Goal: Information Seeking & Learning: Compare options

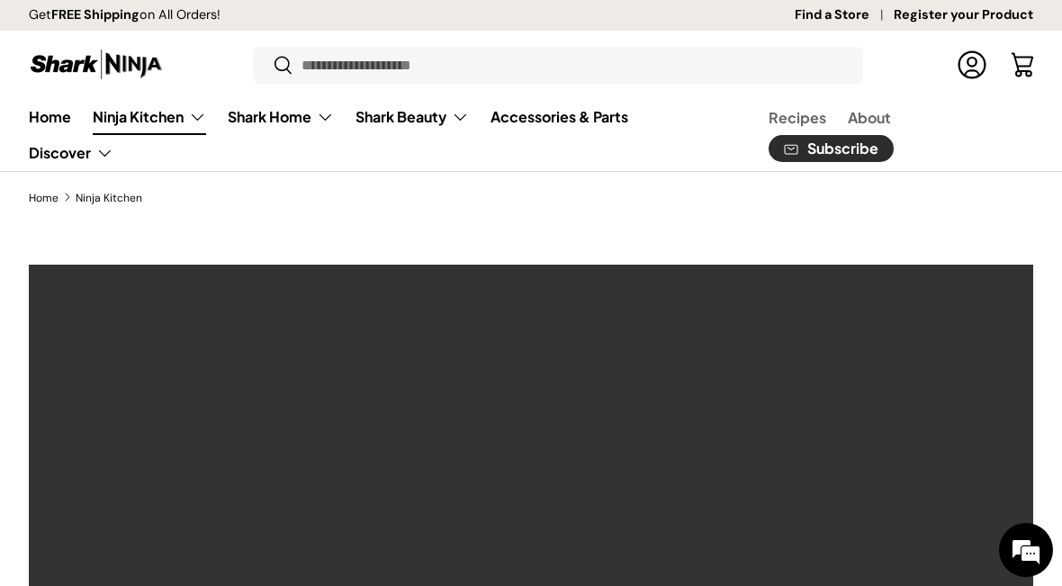
click at [573, 125] on link "Accessories & Parts" at bounding box center [560, 116] width 138 height 35
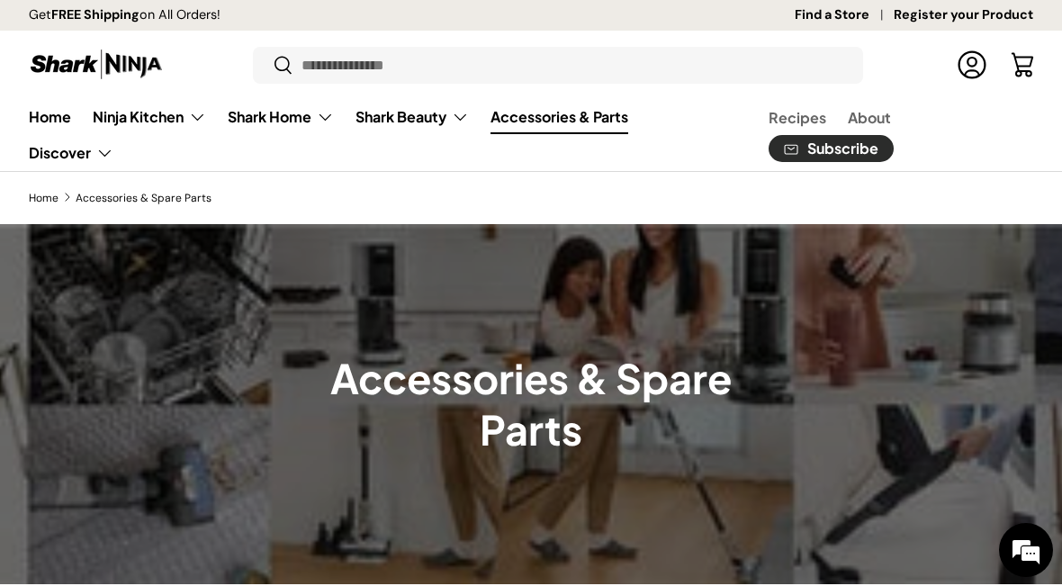
click at [63, 126] on link "Home" at bounding box center [50, 116] width 42 height 35
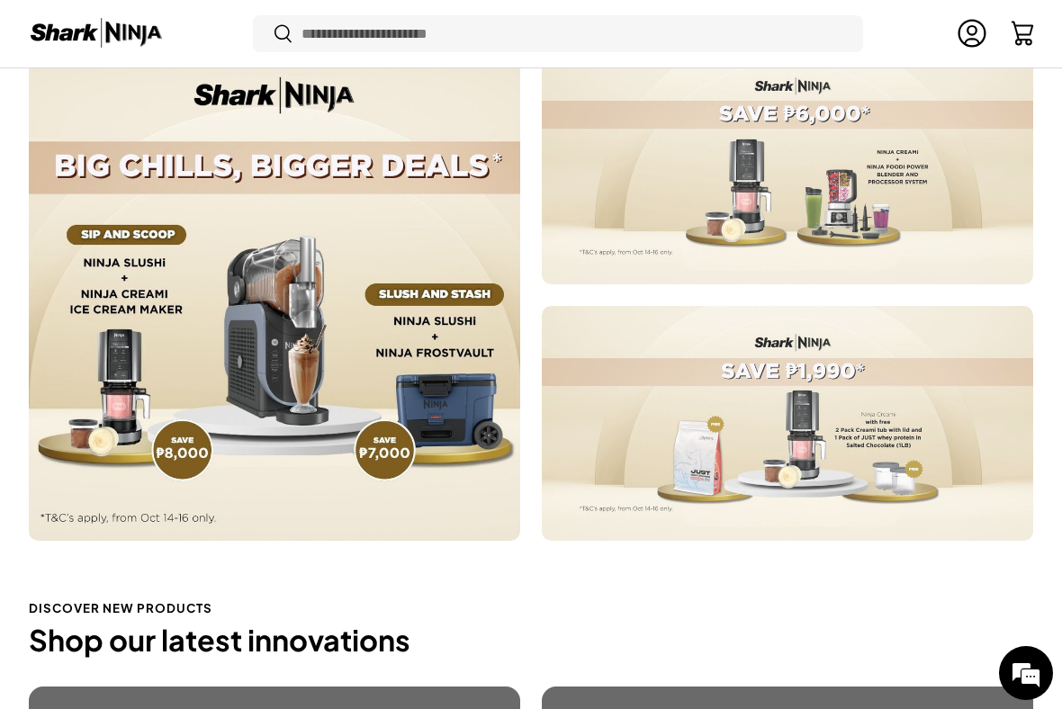
scroll to position [794, 0]
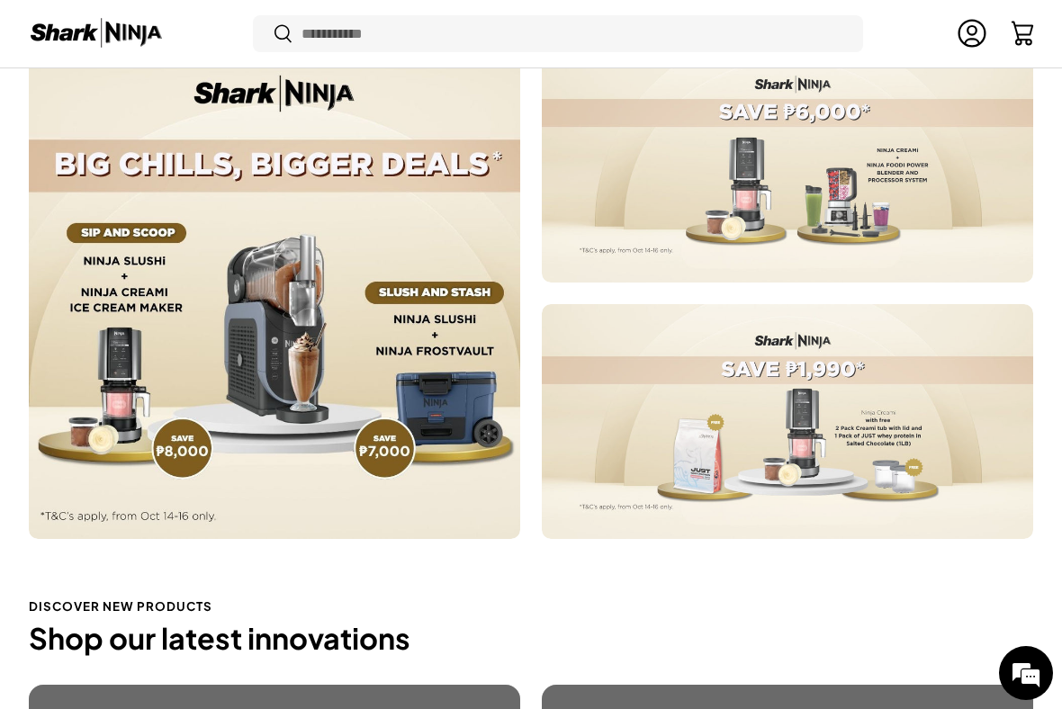
click at [943, 158] on div at bounding box center [788, 165] width 492 height 235
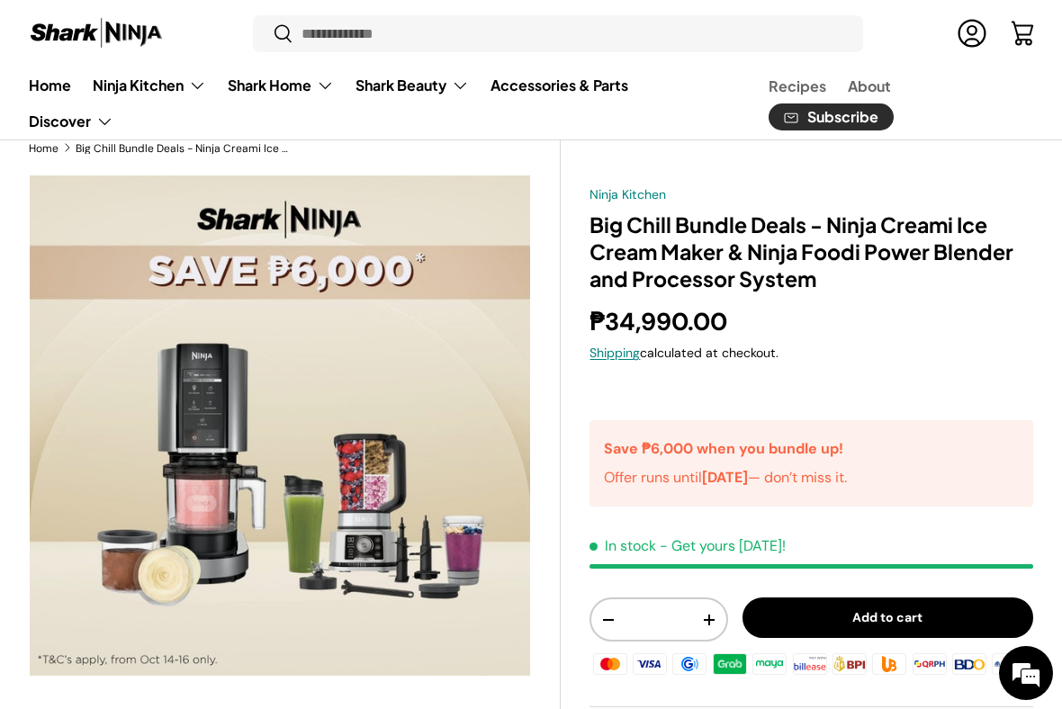
click at [145, 90] on summary "Ninja Kitchen" at bounding box center [149, 86] width 135 height 36
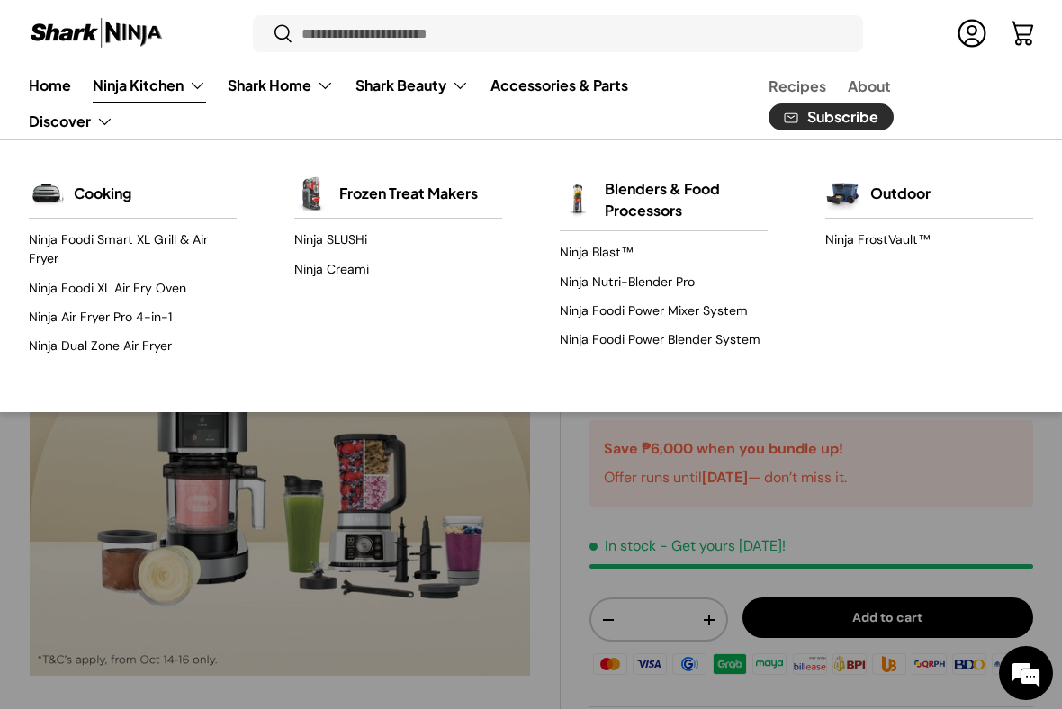
click at [329, 186] on img "Primary" at bounding box center [312, 194] width 36 height 36
click at [329, 176] on img "Primary" at bounding box center [312, 194] width 36 height 36
click at [318, 272] on link "Ninja Creami" at bounding box center [398, 269] width 208 height 29
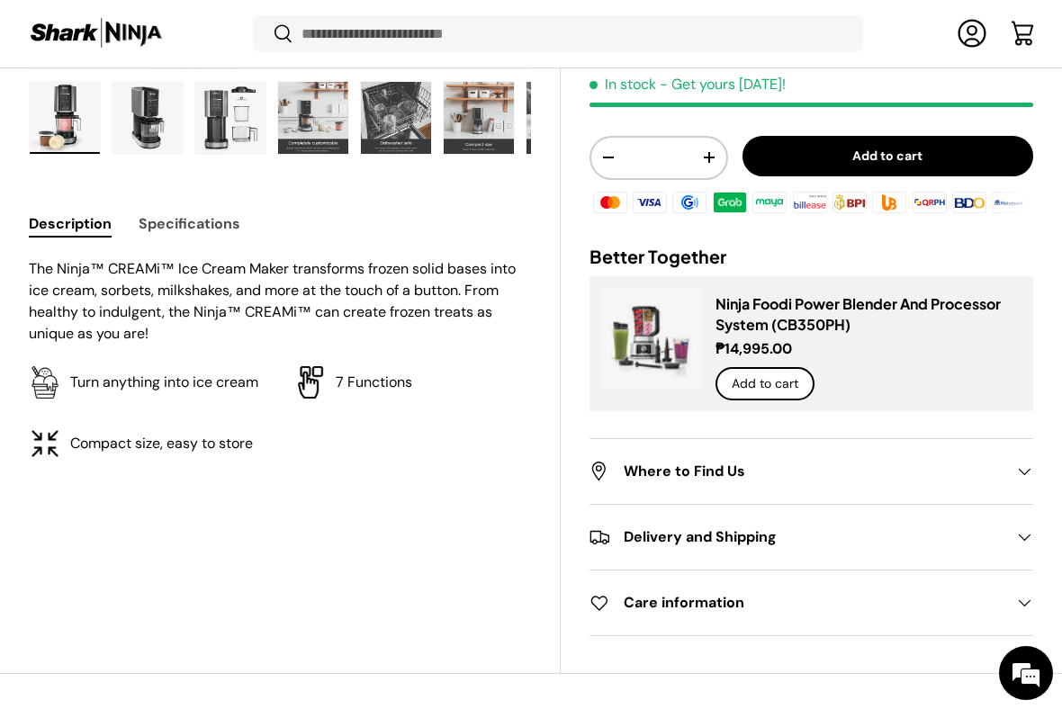
scroll to position [685, 0]
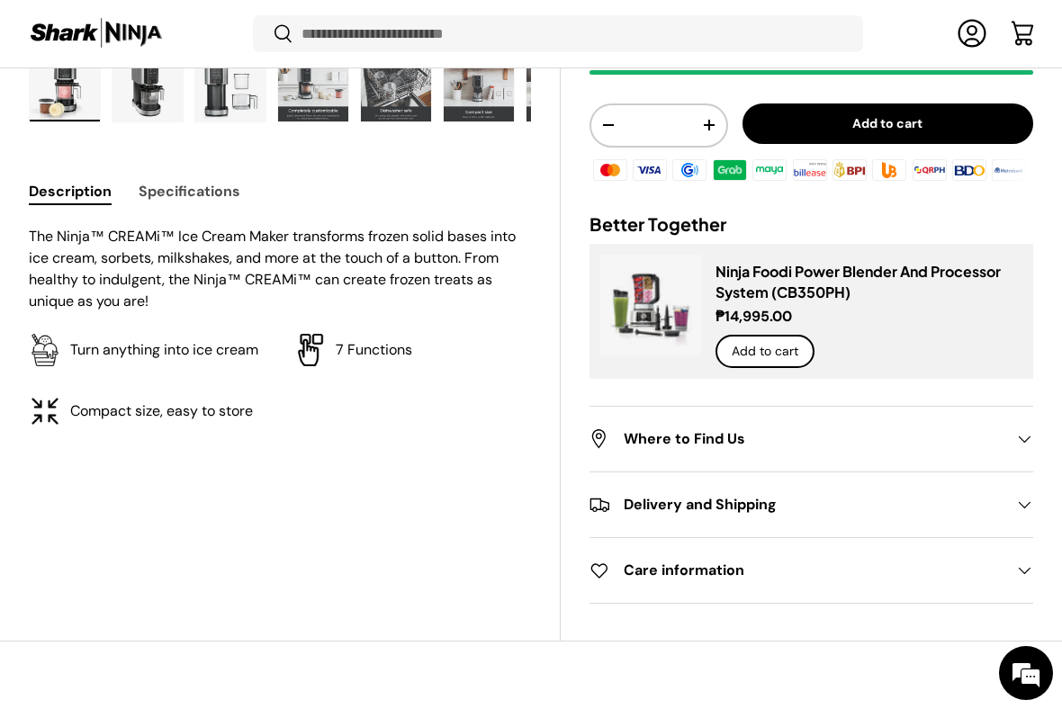
click at [959, 450] on h2 "Where to Find Us" at bounding box center [797, 440] width 415 height 22
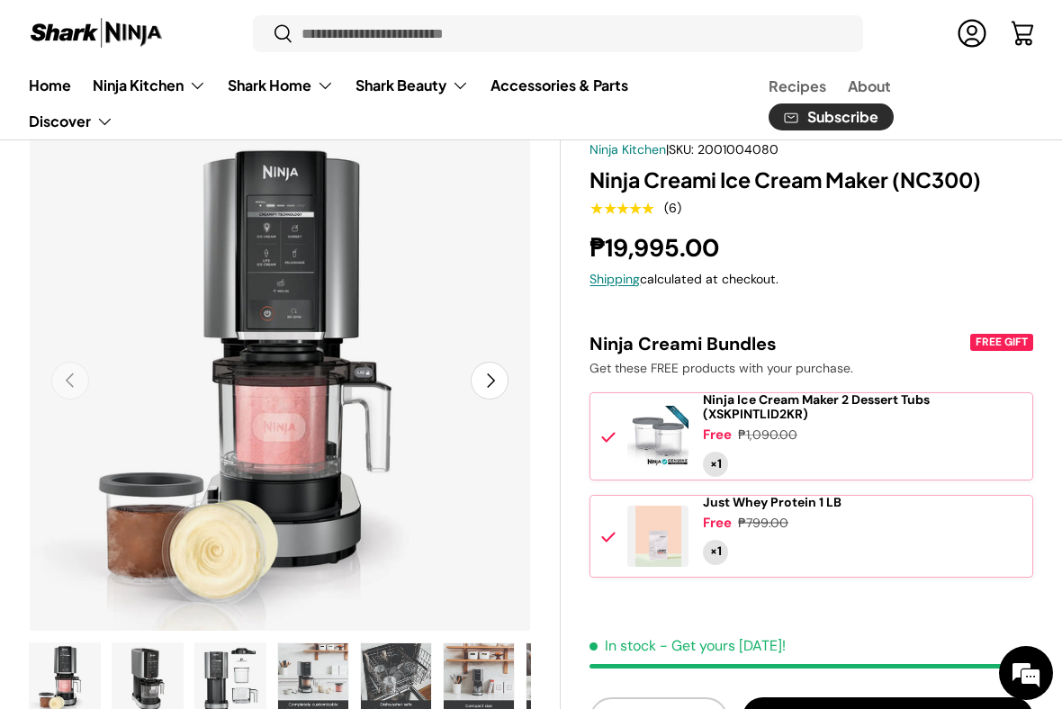
scroll to position [96, 0]
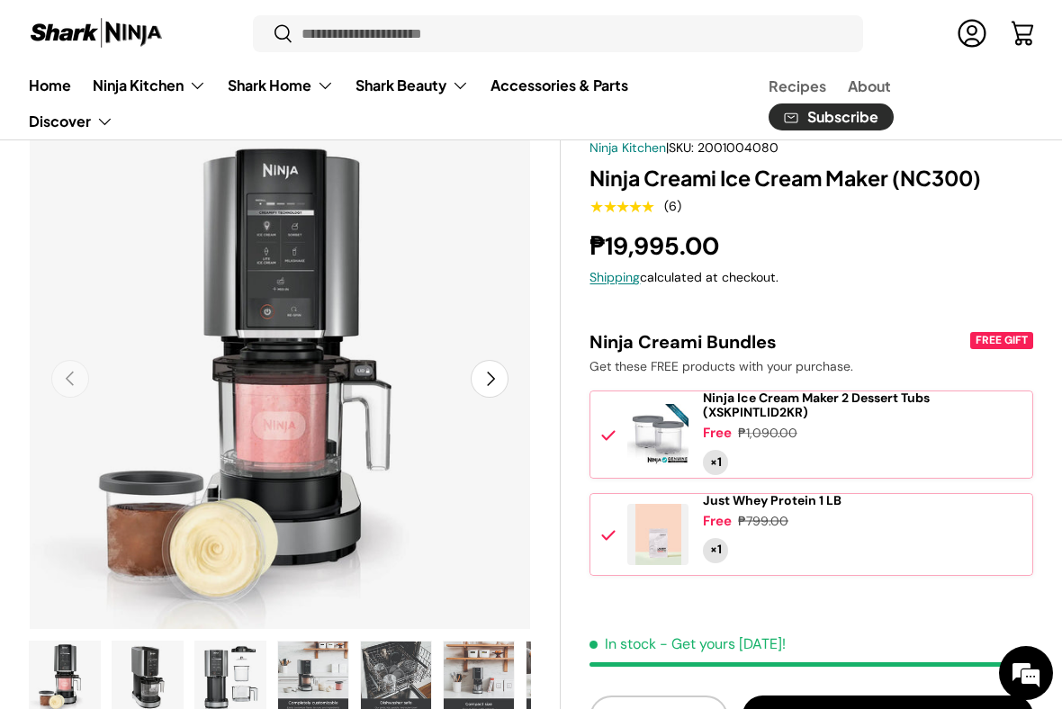
click at [492, 375] on button "Next" at bounding box center [490, 379] width 38 height 38
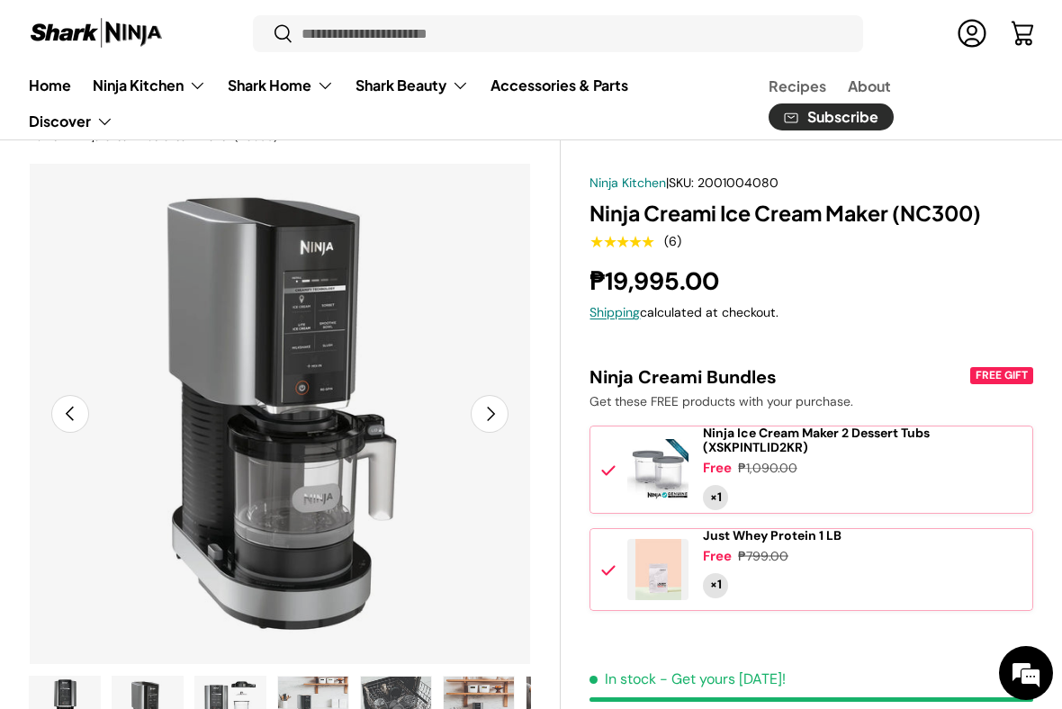
scroll to position [43, 0]
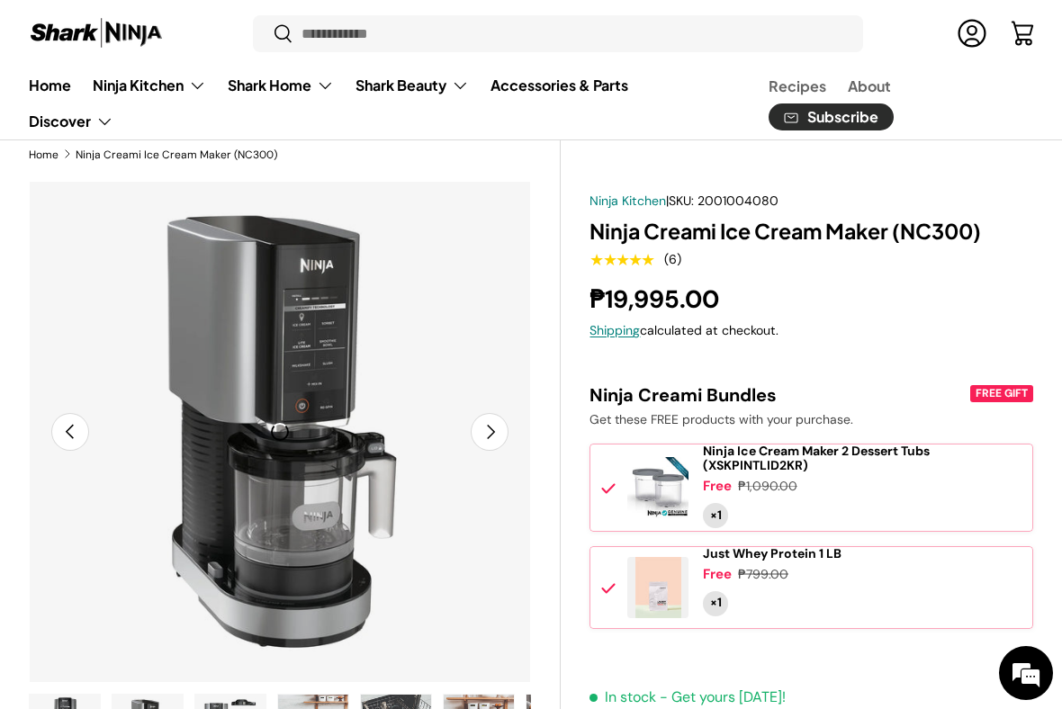
click at [483, 454] on img "Gallery Viewer" at bounding box center [280, 432] width 502 height 502
click at [485, 448] on button "Next" at bounding box center [490, 432] width 38 height 38
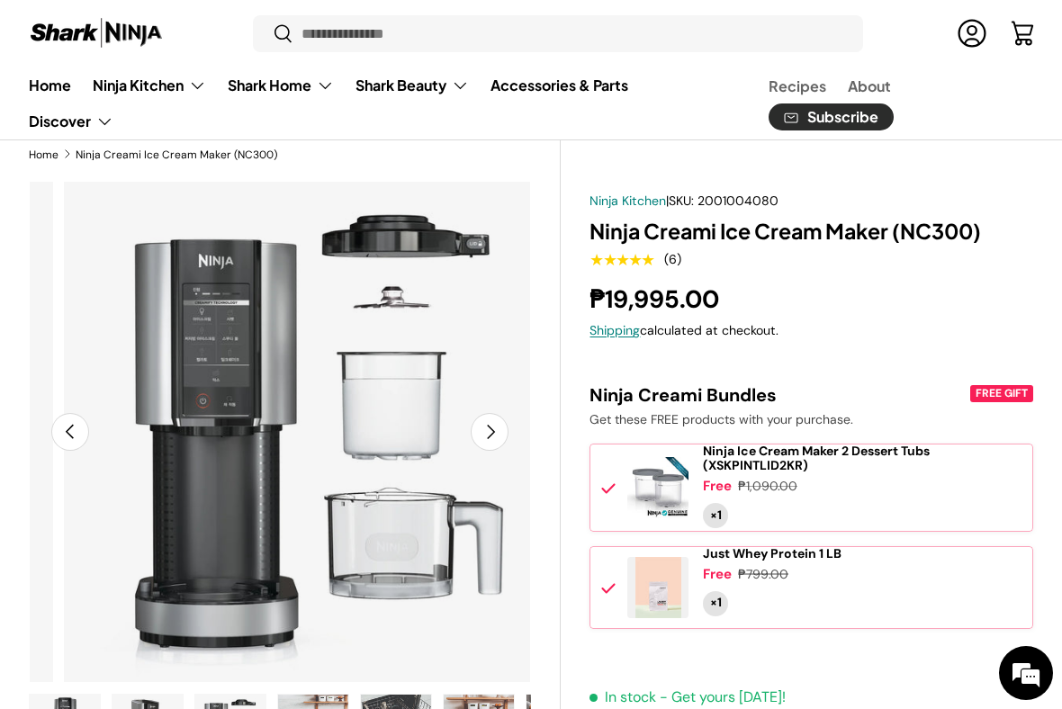
scroll to position [0, 1024]
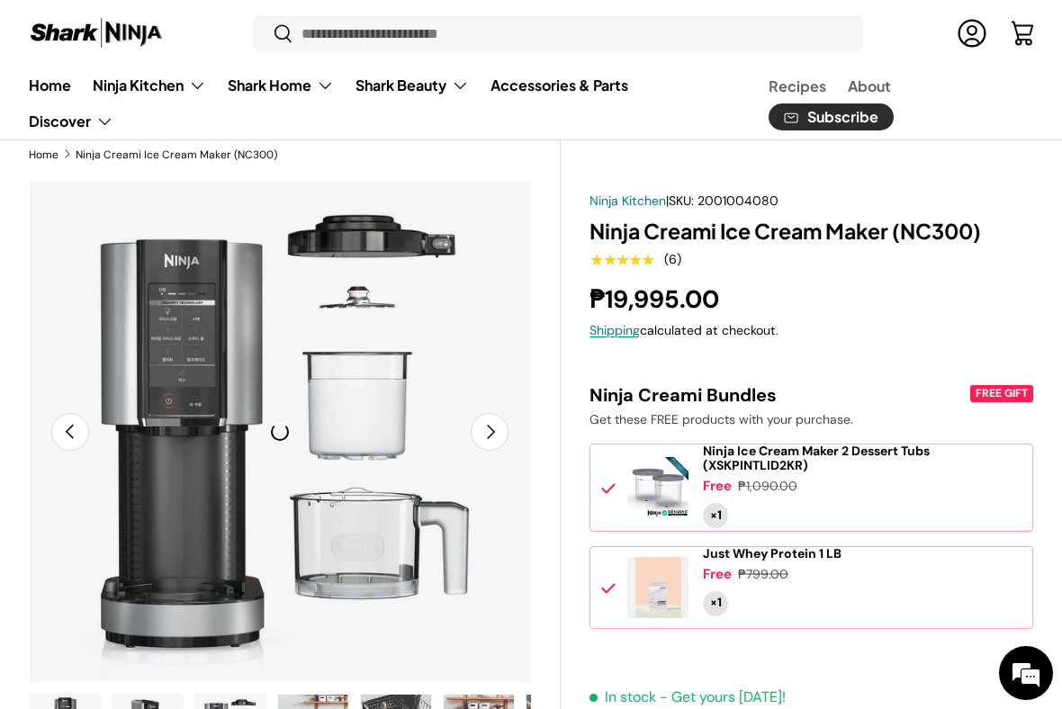
click at [459, 408] on img "Gallery Viewer" at bounding box center [280, 432] width 502 height 502
click at [483, 428] on button "Next" at bounding box center [490, 432] width 38 height 38
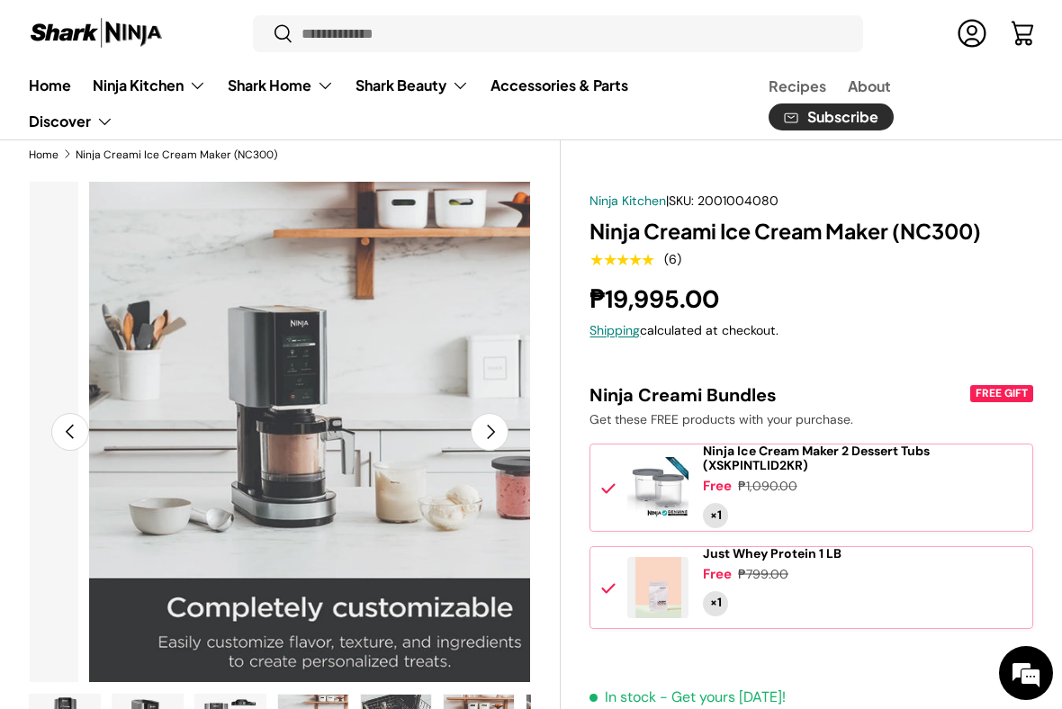
scroll to position [0, 1535]
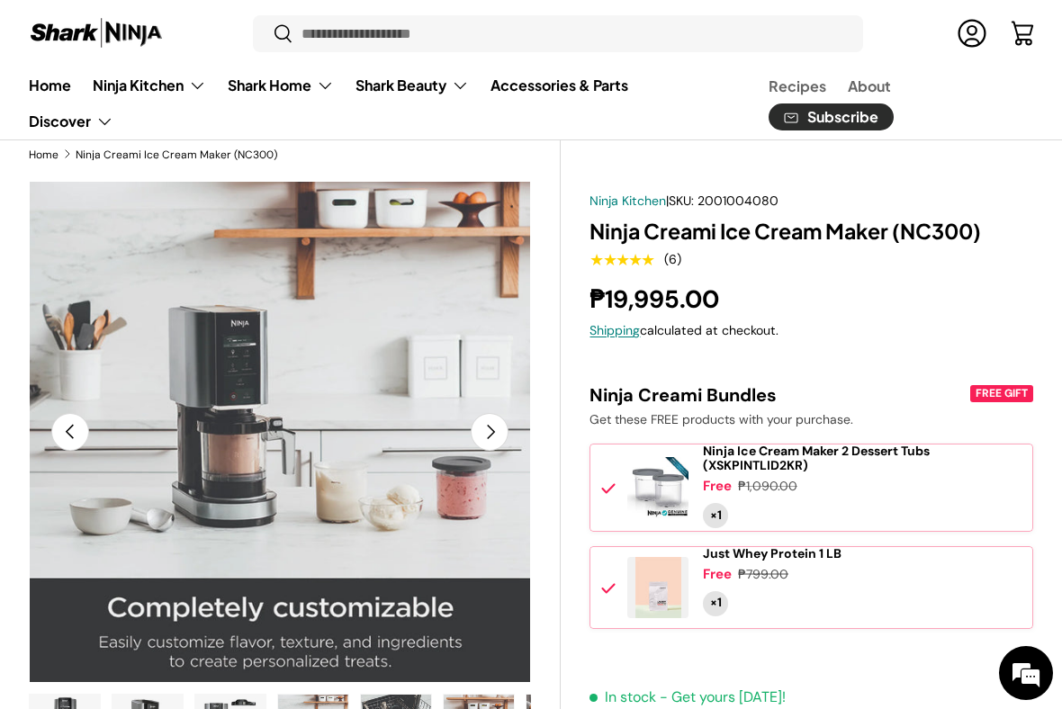
click at [494, 420] on button "Next" at bounding box center [490, 432] width 38 height 38
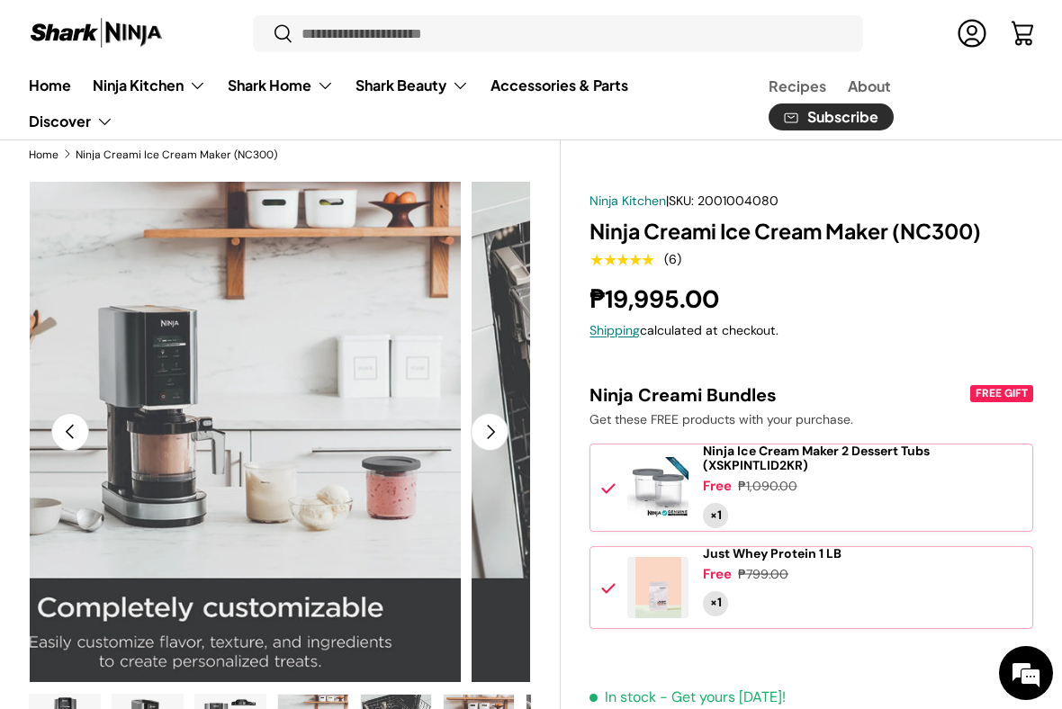
scroll to position [0, 2047]
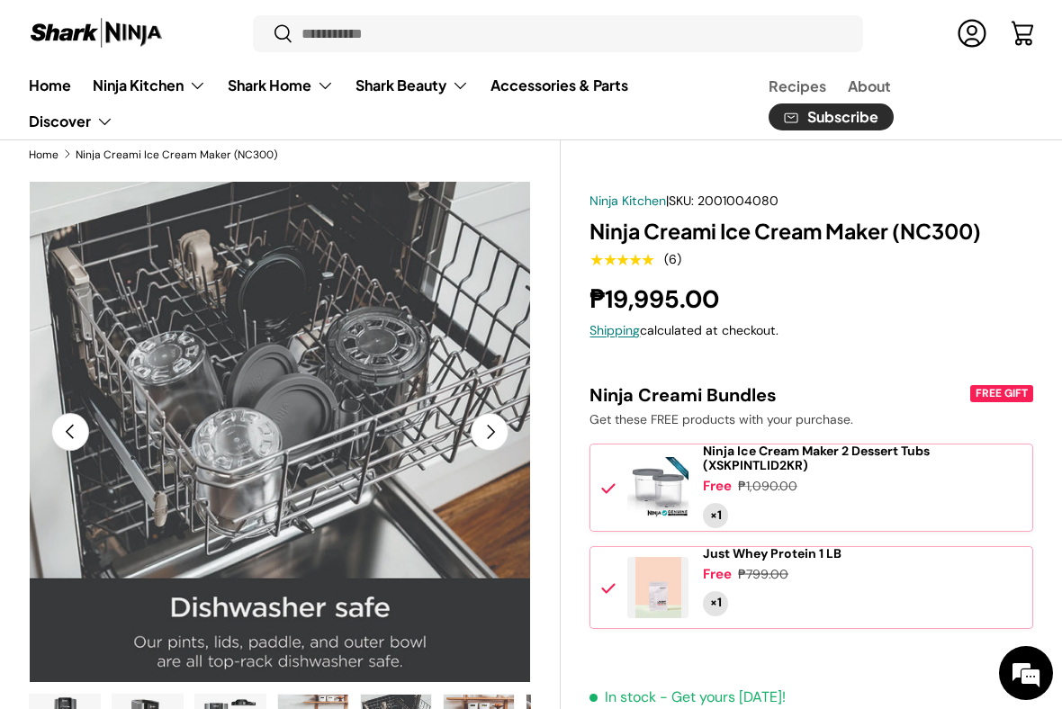
click at [483, 439] on button "Next" at bounding box center [490, 432] width 38 height 38
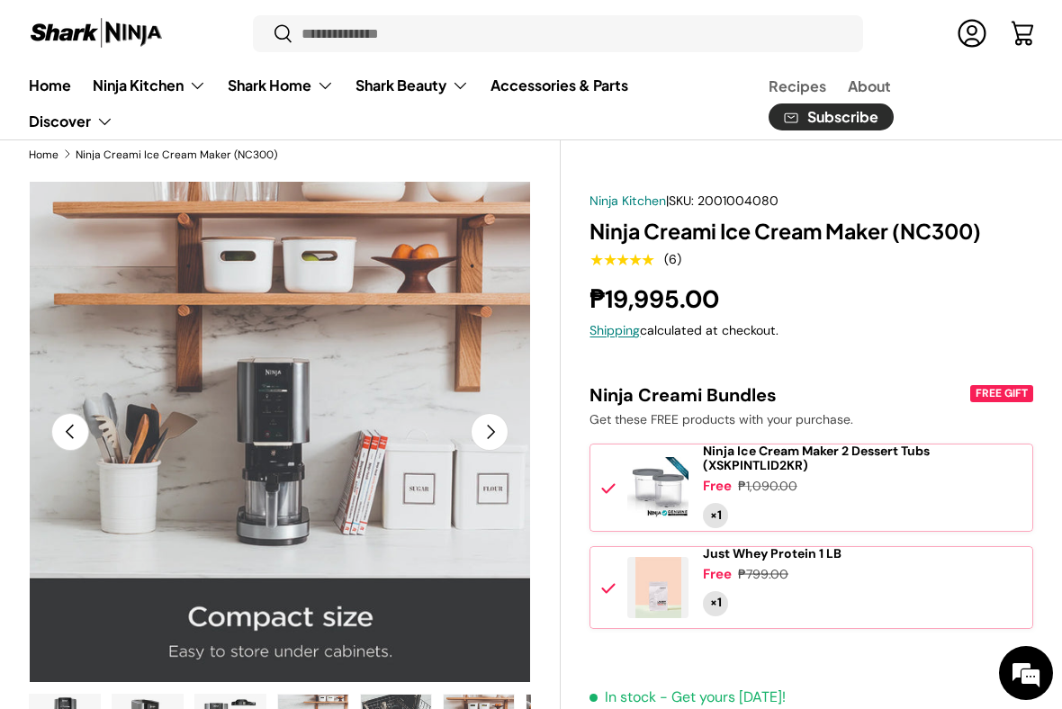
scroll to position [0, 2559]
click at [482, 436] on button "Next" at bounding box center [490, 432] width 38 height 38
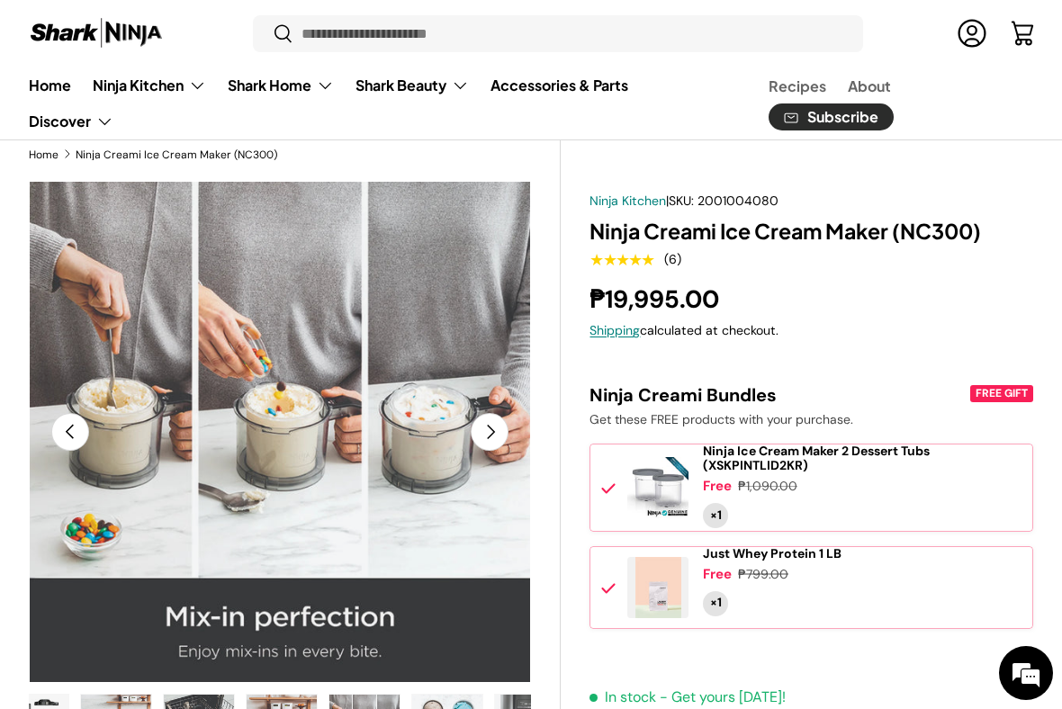
scroll to position [0, 497]
click at [490, 427] on button "Next" at bounding box center [490, 432] width 38 height 38
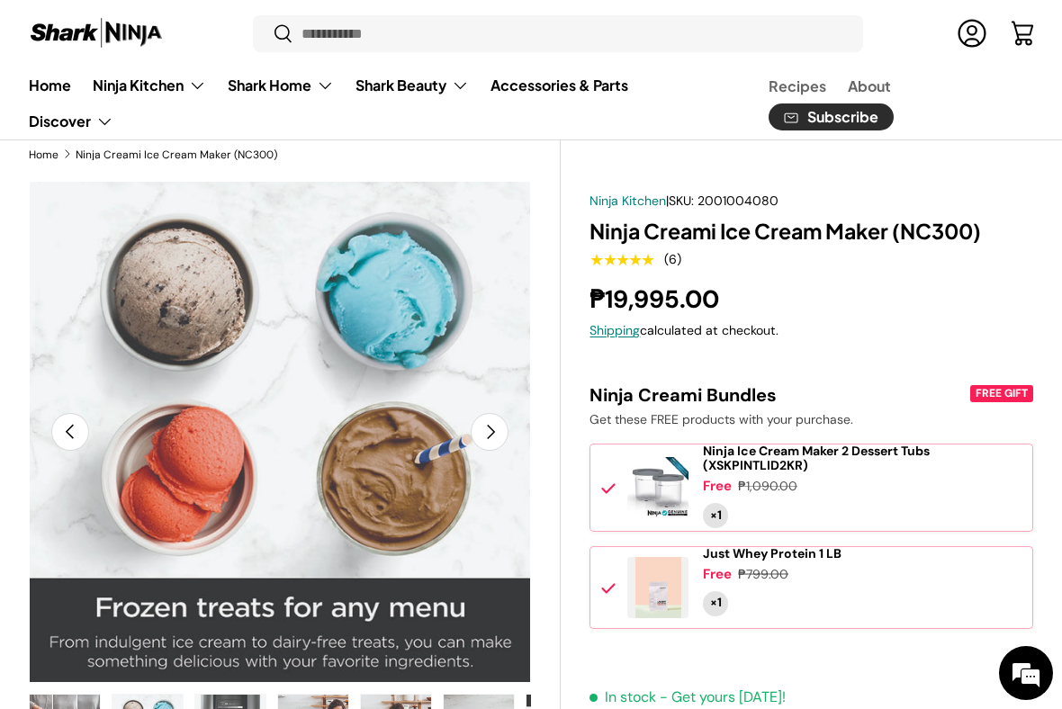
click at [488, 429] on button "Next" at bounding box center [490, 432] width 38 height 38
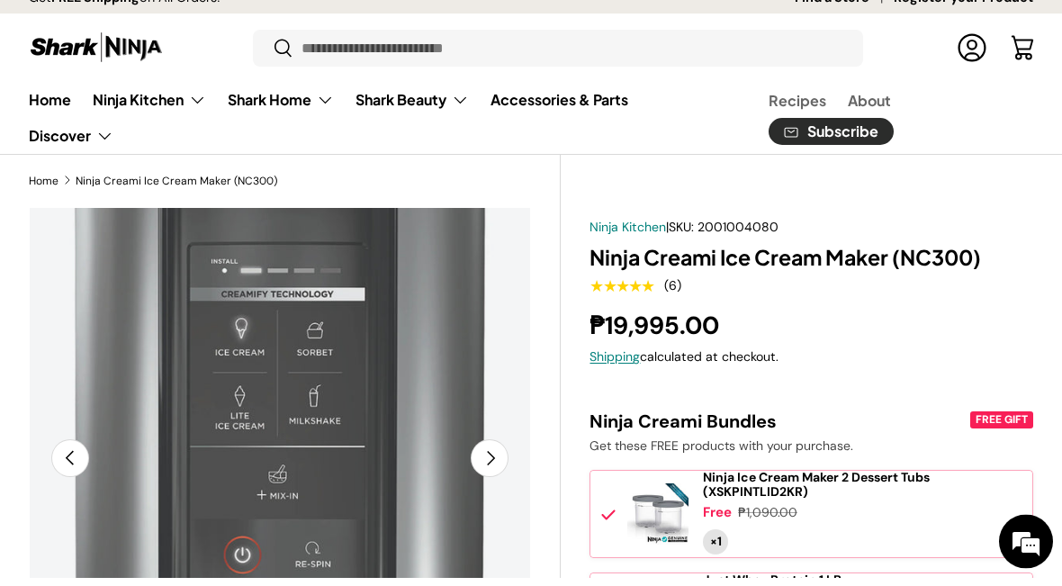
scroll to position [17, 0]
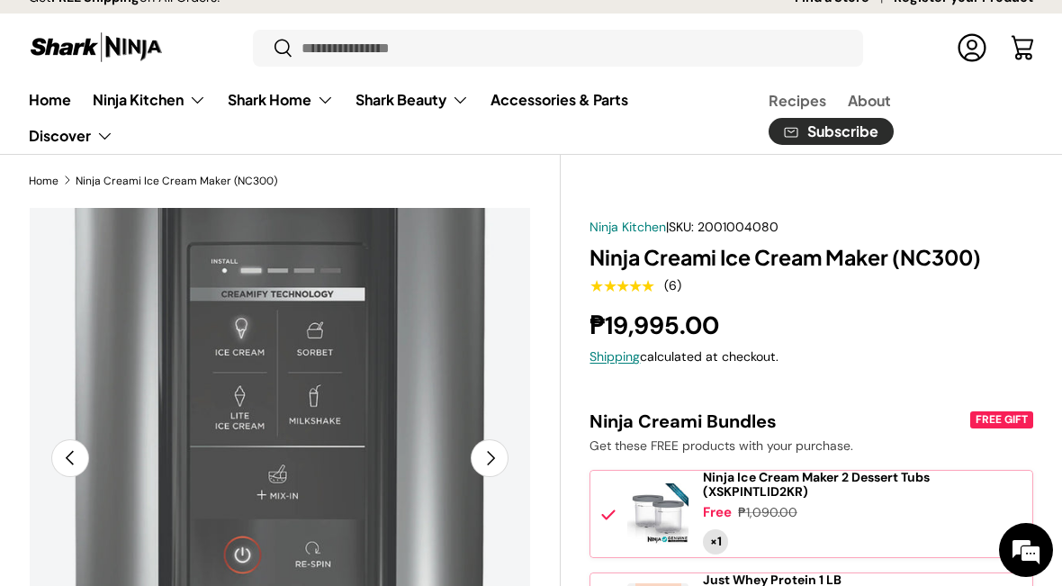
click at [146, 108] on summary "Ninja Kitchen" at bounding box center [149, 100] width 135 height 36
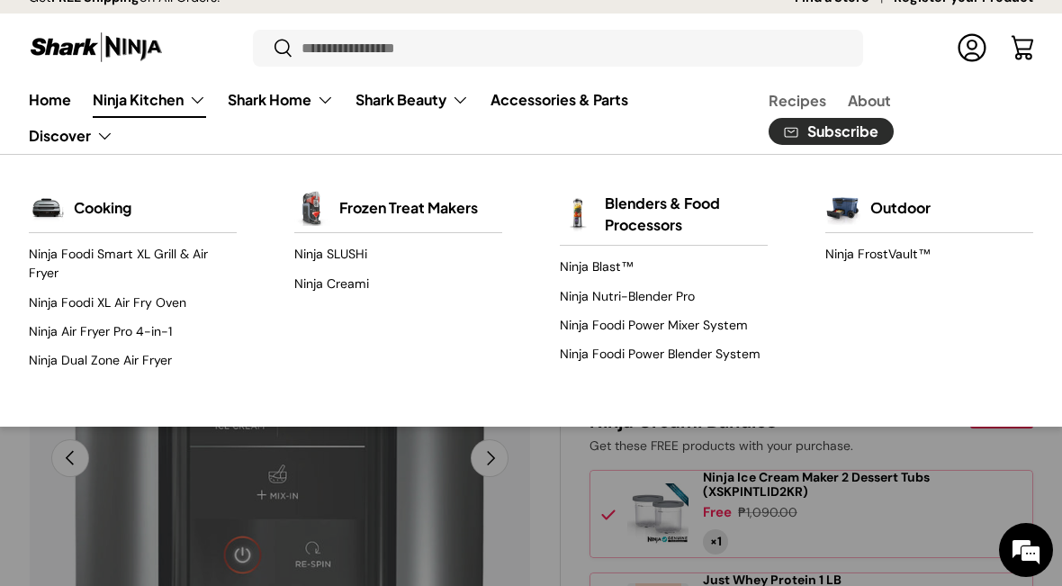
click at [71, 322] on link "Ninja Air Fryer Pro 4-in-1" at bounding box center [133, 331] width 208 height 29
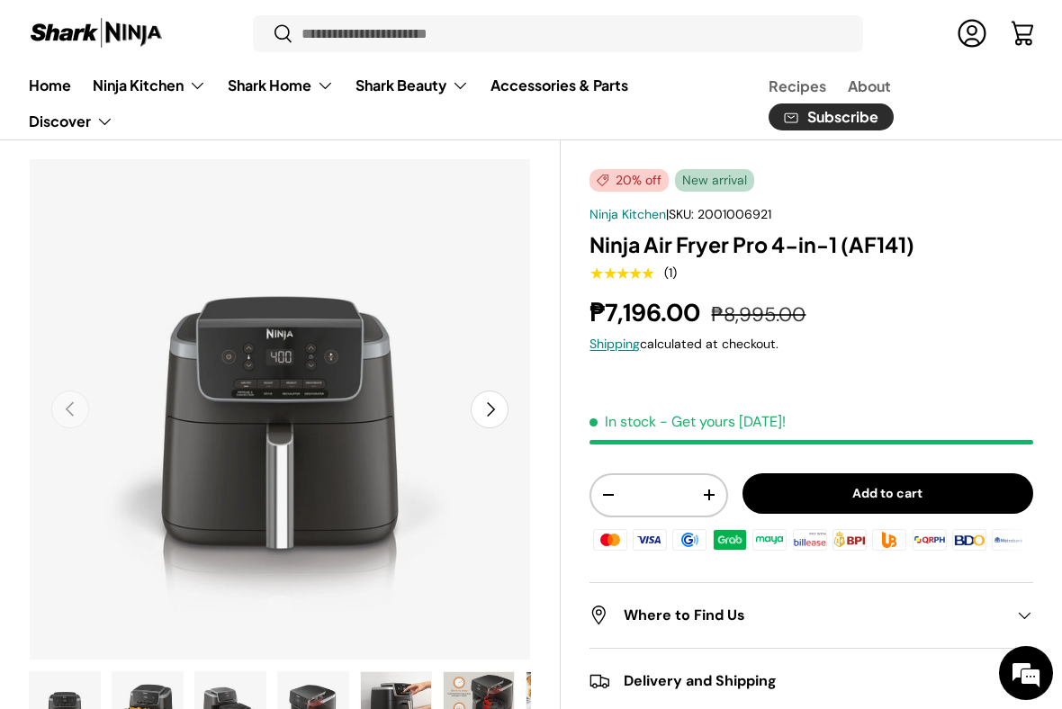
scroll to position [68, 0]
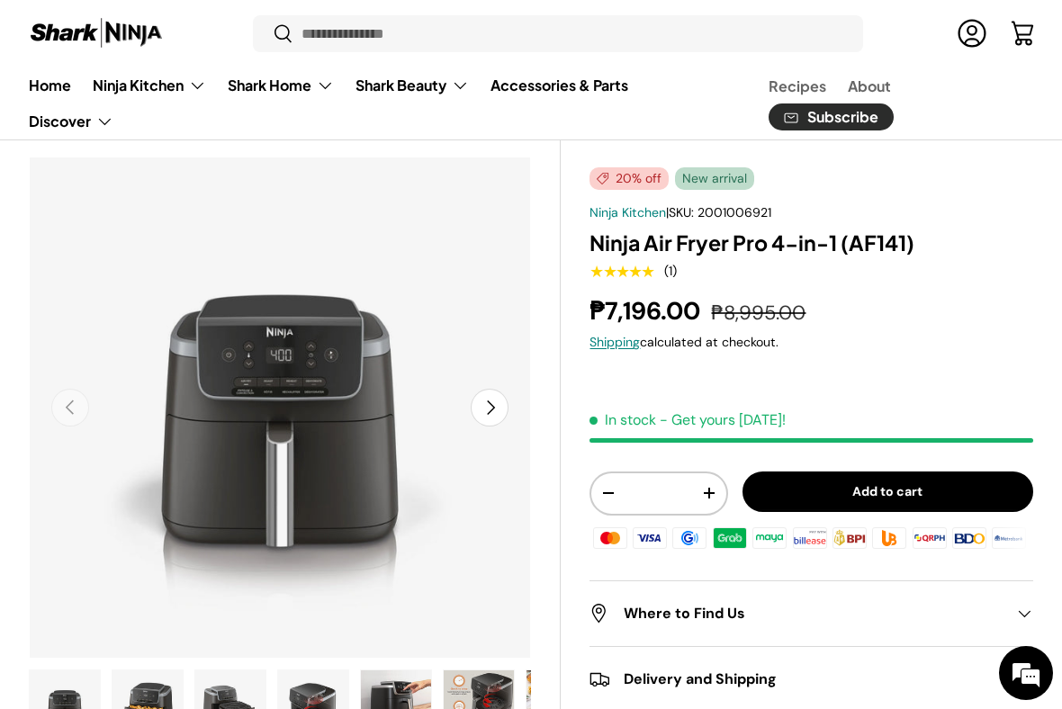
click at [469, 404] on img "Gallery Viewer" at bounding box center [280, 408] width 502 height 502
click at [482, 404] on button "Next" at bounding box center [490, 408] width 38 height 38
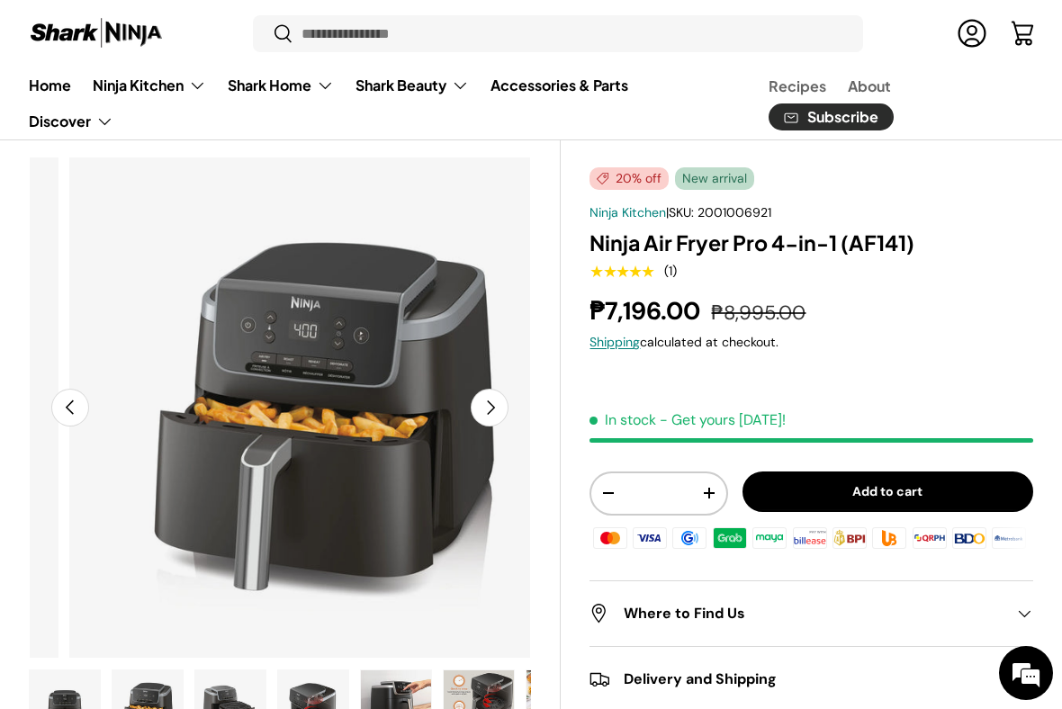
scroll to position [0, 511]
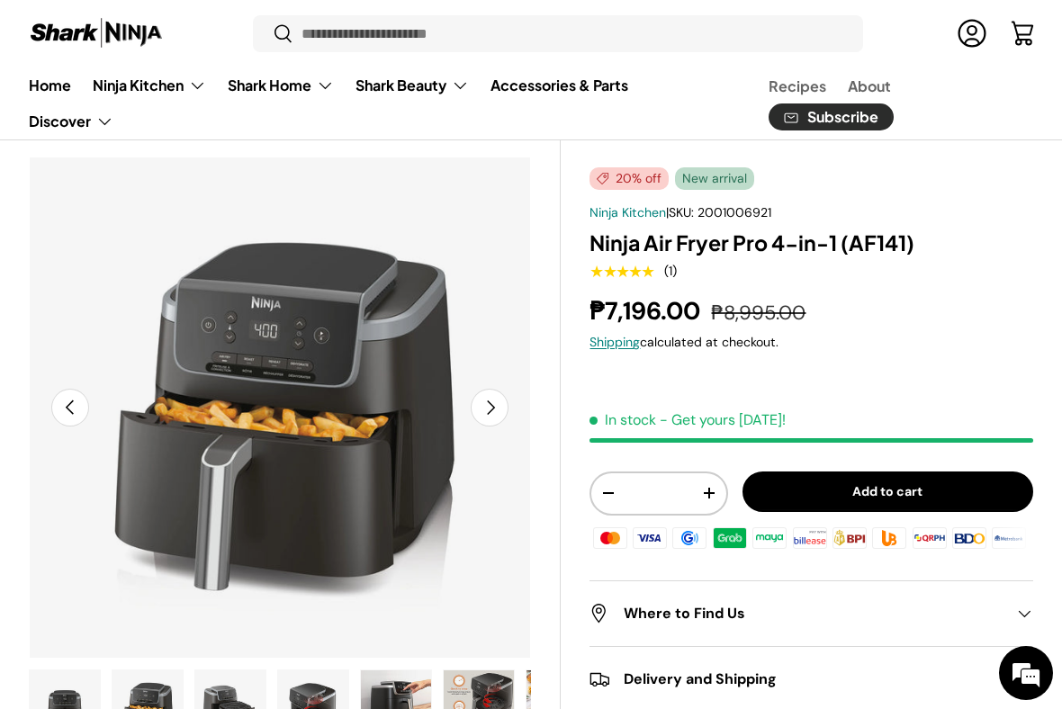
click at [488, 413] on button "Next" at bounding box center [490, 408] width 38 height 38
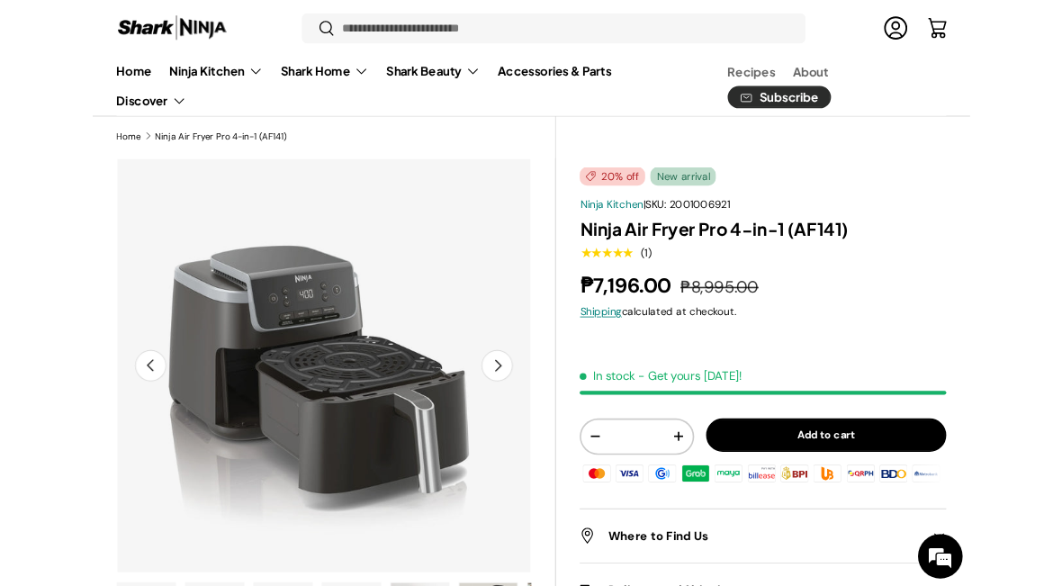
scroll to position [0, 0]
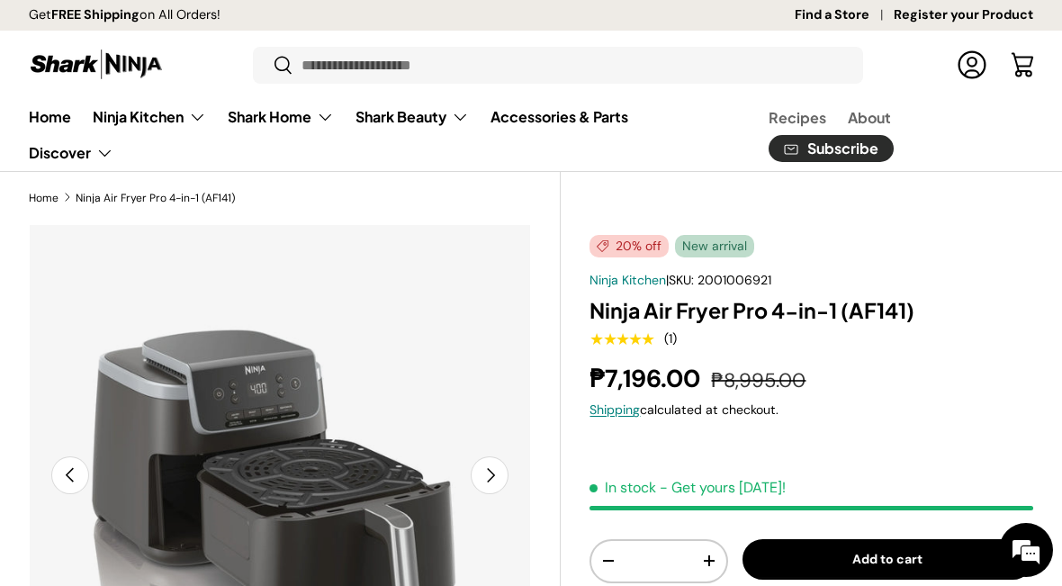
click at [128, 113] on summary "Ninja Kitchen" at bounding box center [149, 117] width 135 height 36
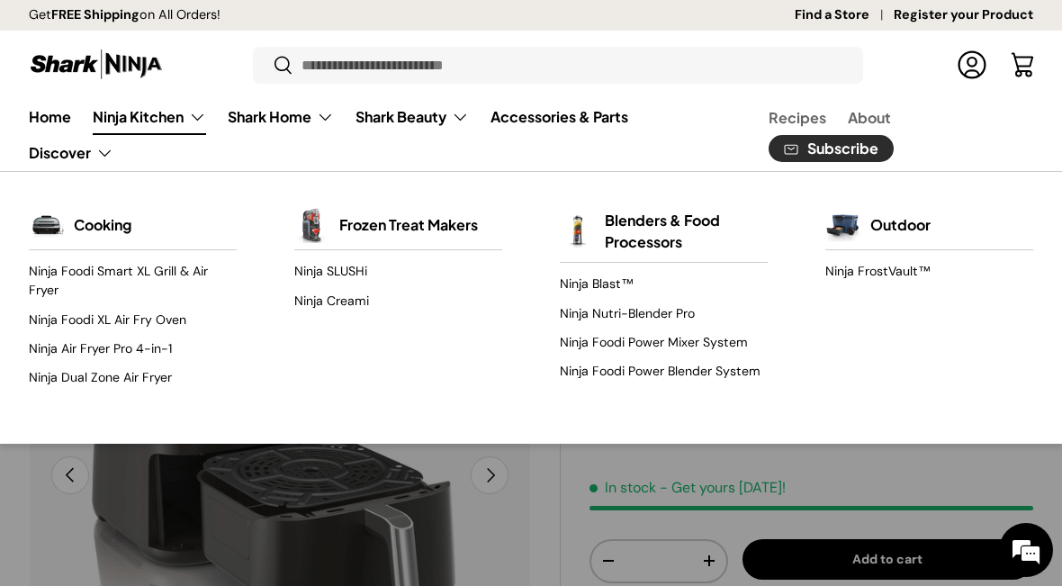
click at [631, 277] on link "Ninja Blast™" at bounding box center [664, 284] width 208 height 29
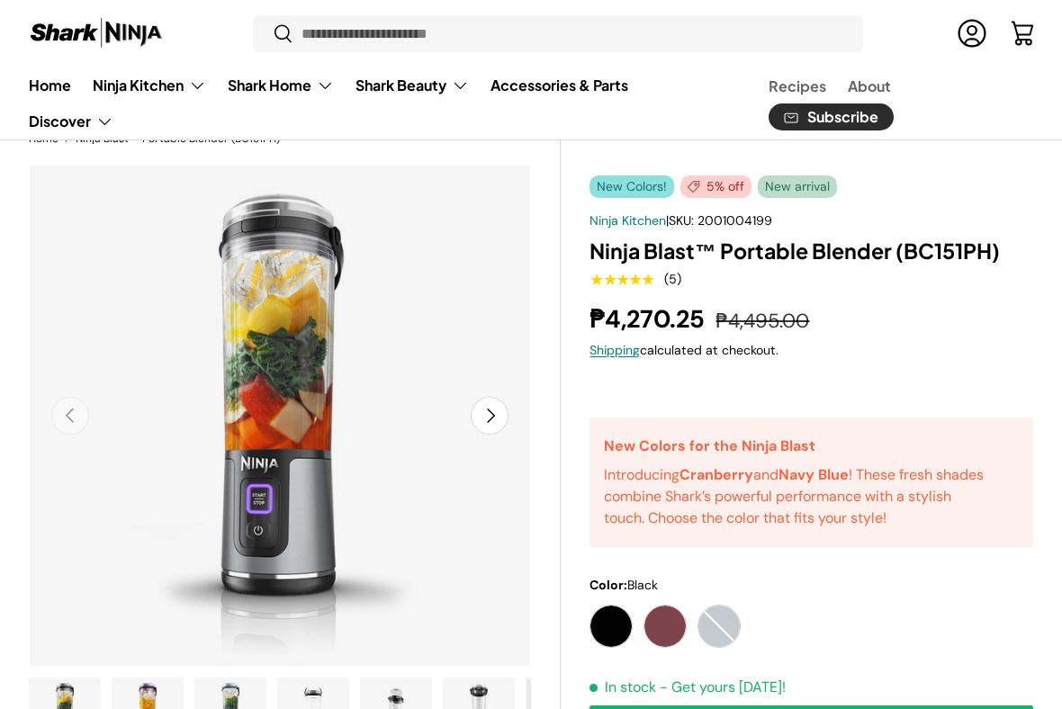
scroll to position [65, 0]
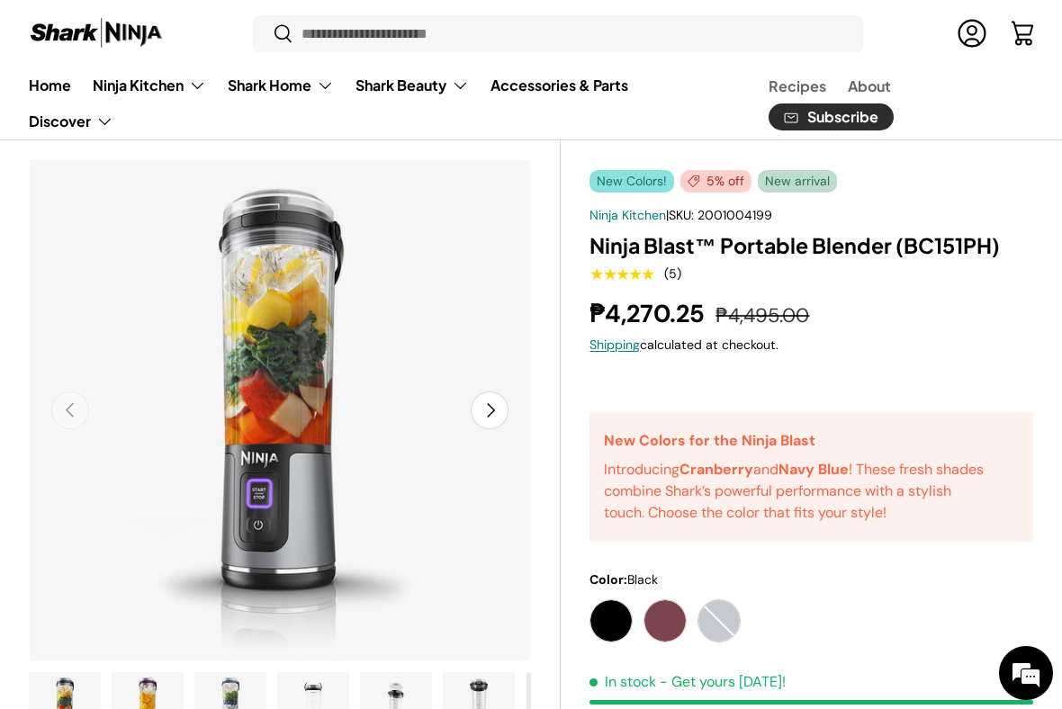
click at [494, 418] on button "Next" at bounding box center [490, 411] width 38 height 38
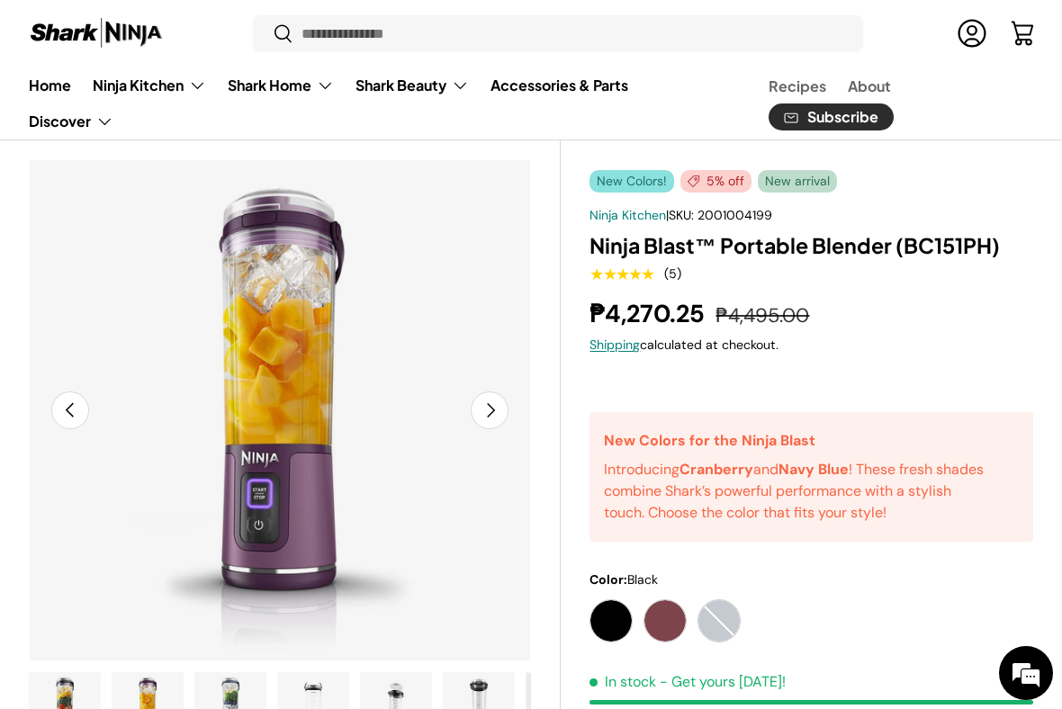
click at [498, 397] on button "Next" at bounding box center [490, 411] width 38 height 38
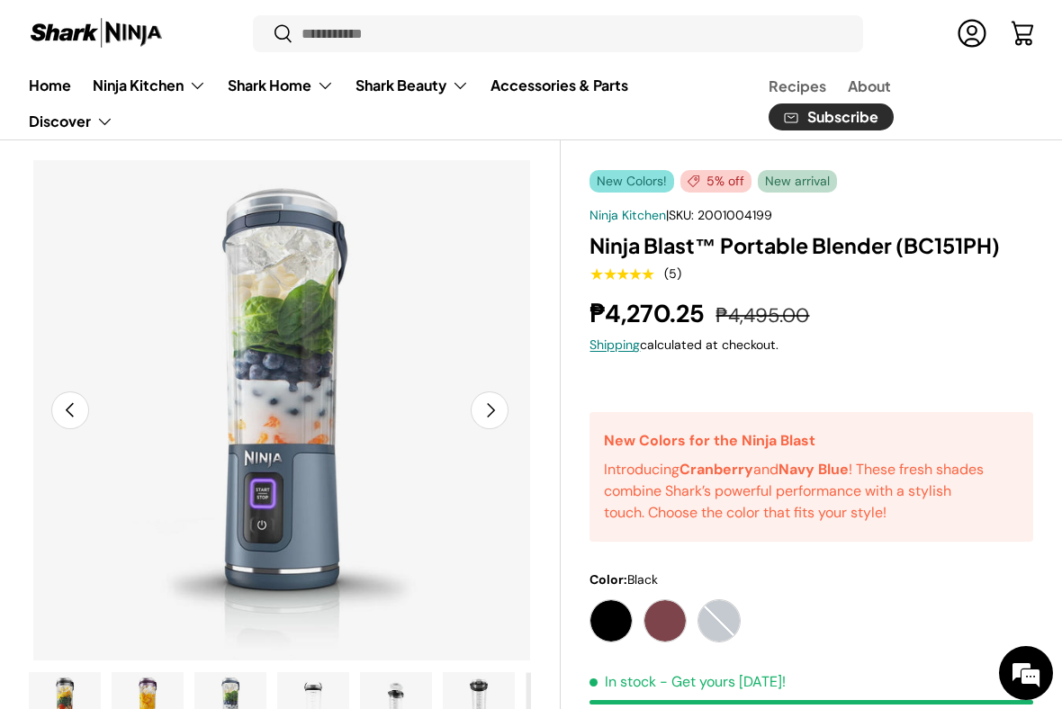
scroll to position [0, 1024]
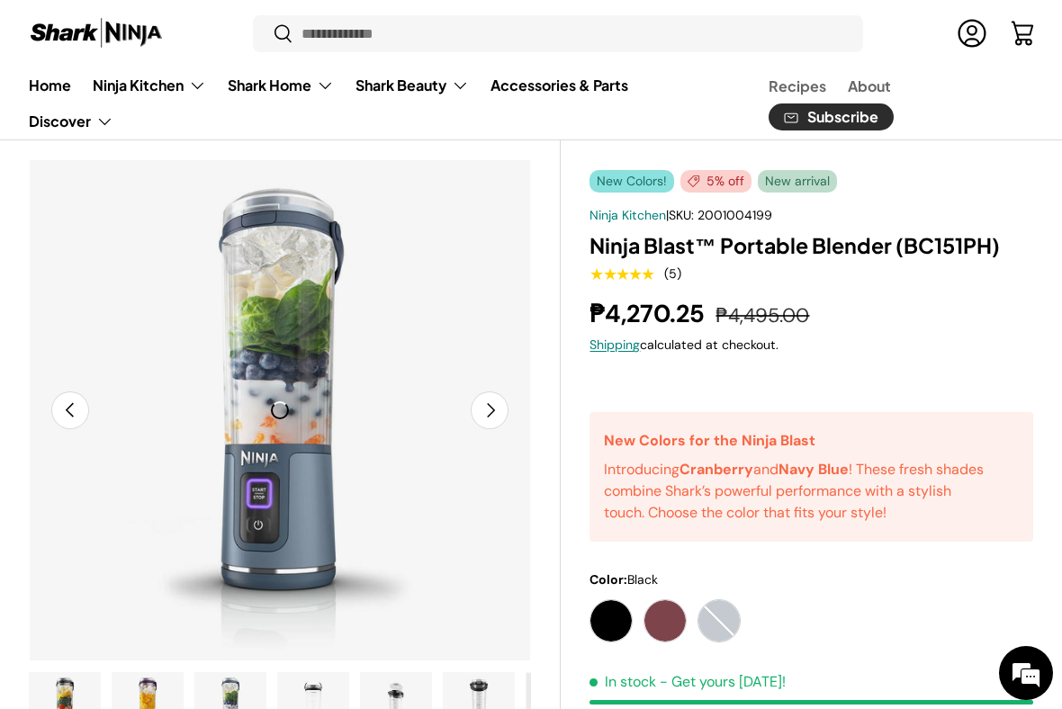
click at [501, 388] on img "Gallery Viewer" at bounding box center [280, 410] width 502 height 502
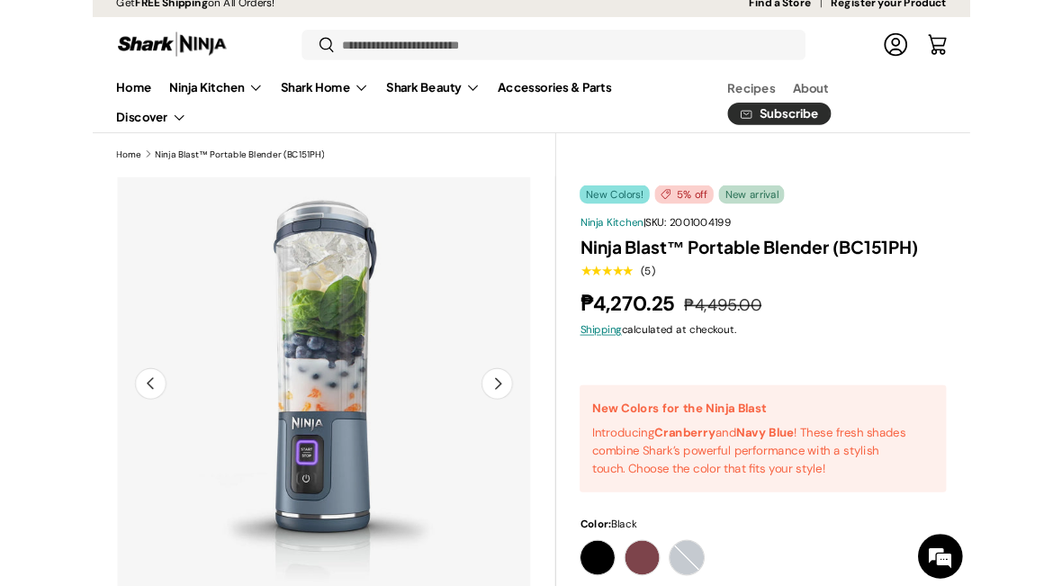
scroll to position [0, 0]
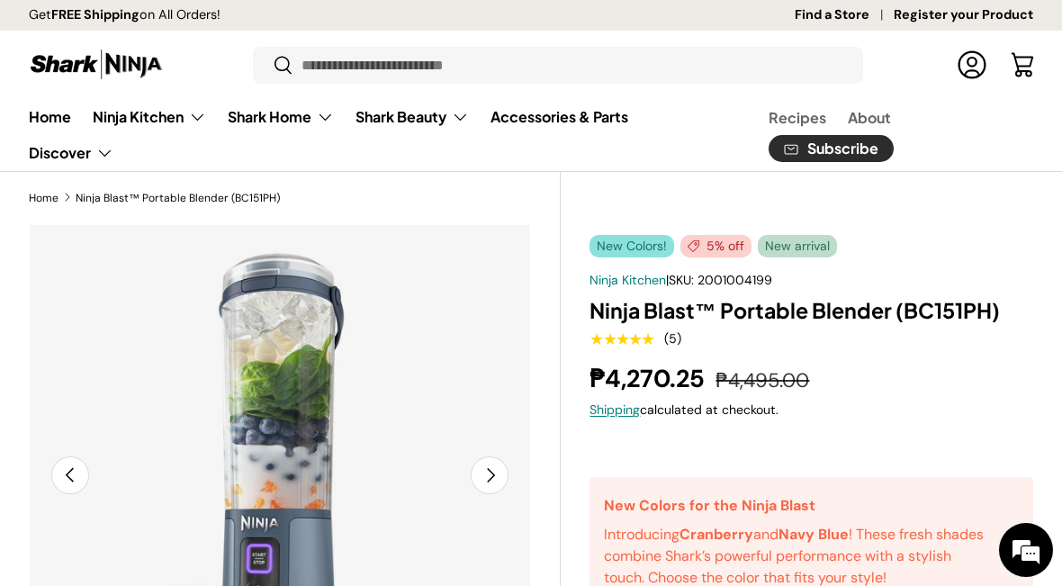
click at [149, 131] on summary "Ninja Kitchen" at bounding box center [149, 117] width 135 height 36
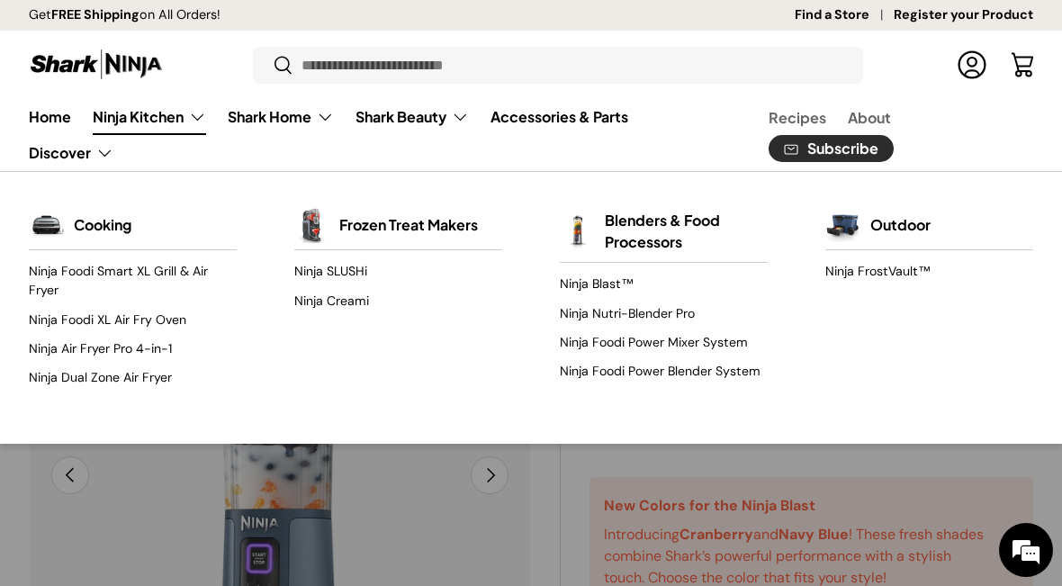
click at [656, 313] on link "Ninja Nutri-Blender Pro" at bounding box center [664, 313] width 208 height 29
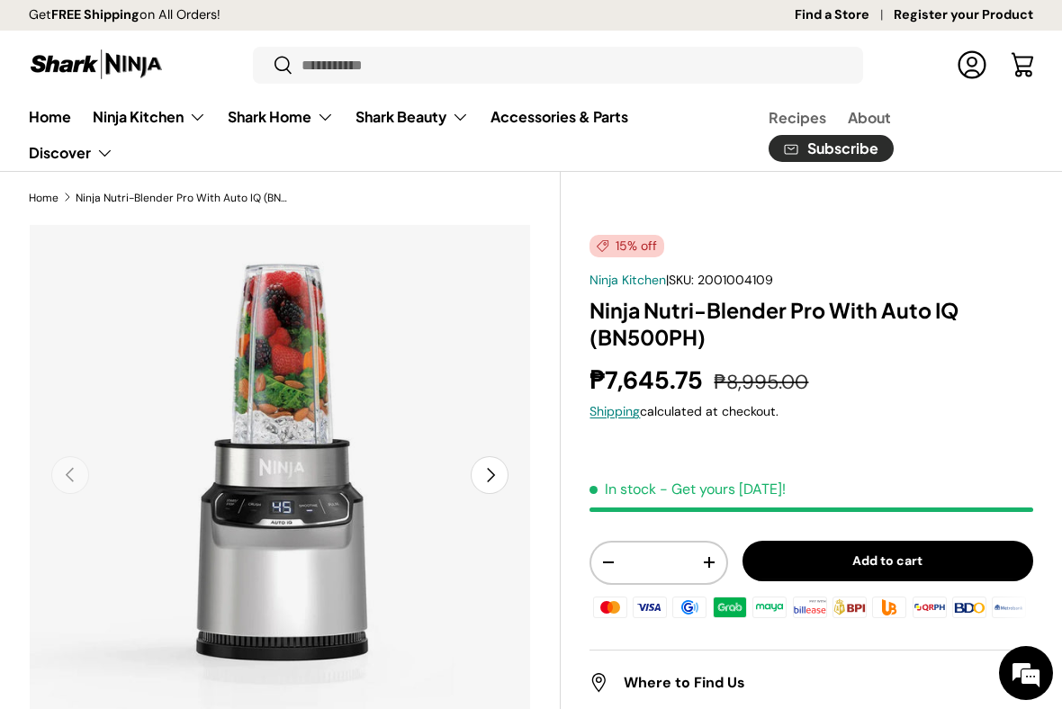
click at [179, 113] on summary "Ninja Kitchen" at bounding box center [149, 117] width 135 height 36
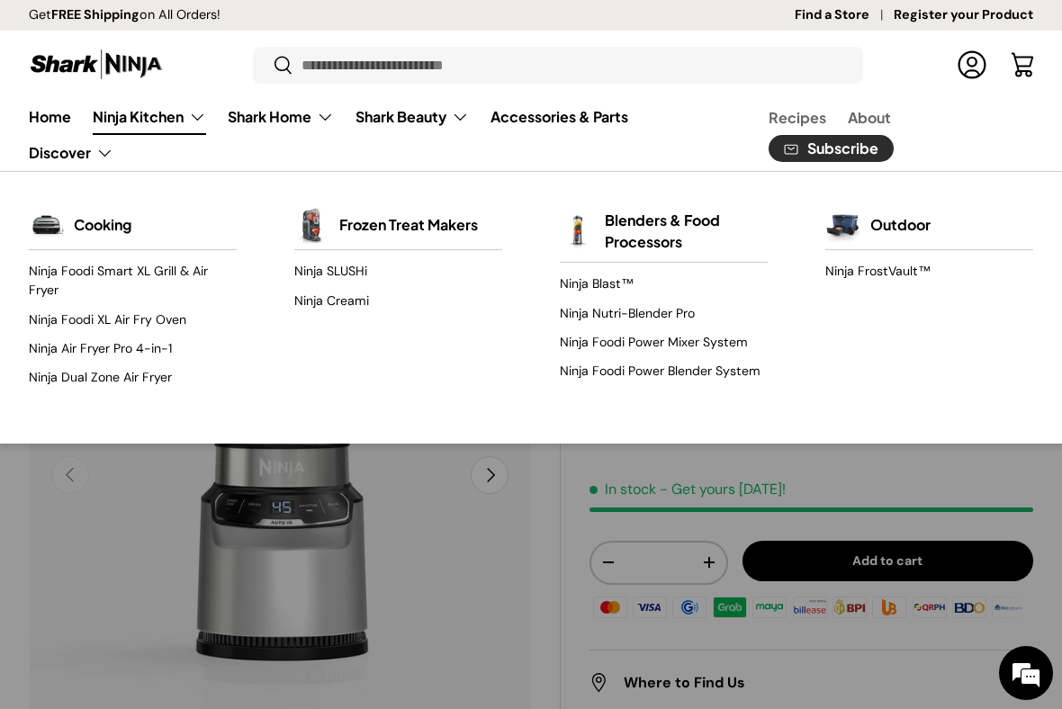
click at [672, 230] on link "Blenders & Food Processors" at bounding box center [686, 231] width 163 height 61
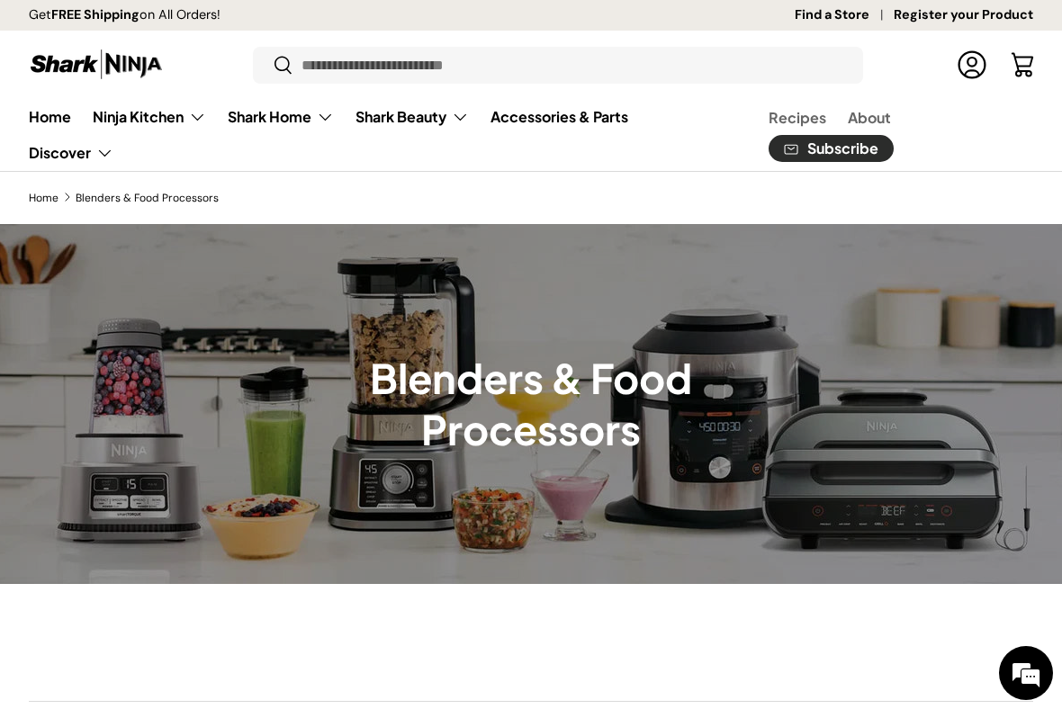
click at [295, 113] on summary "Shark Home" at bounding box center [281, 117] width 128 height 36
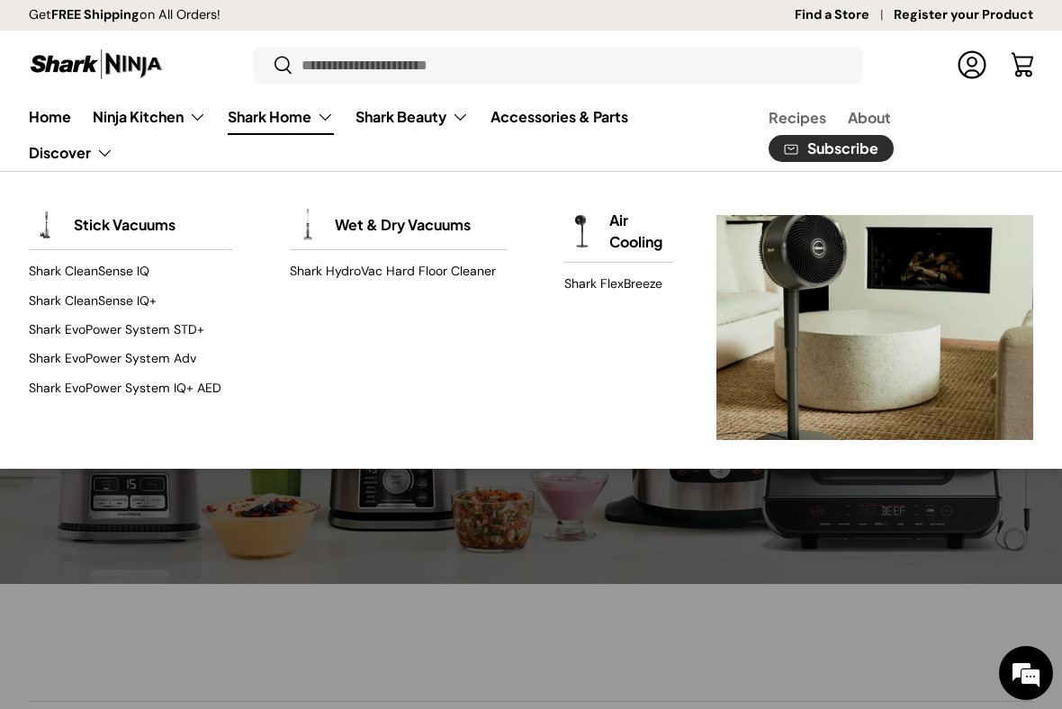
click at [71, 261] on link "Shark CleanSense IQ" at bounding box center [130, 271] width 203 height 29
